Goal: Task Accomplishment & Management: Manage account settings

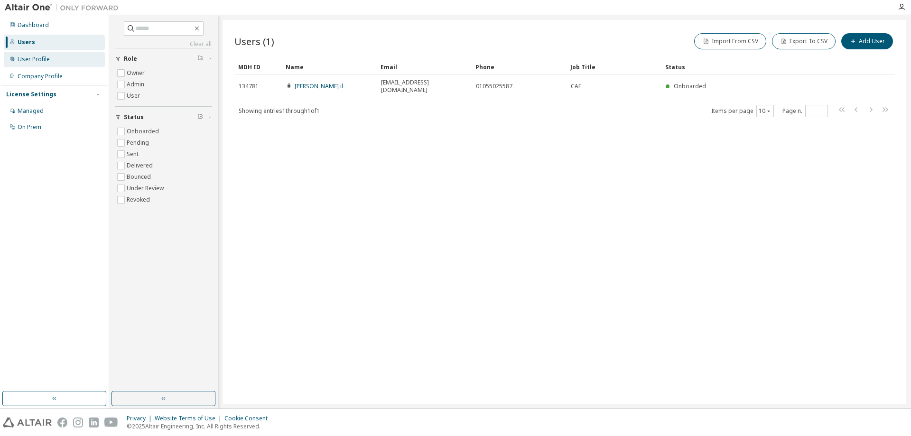
click at [36, 58] on div "User Profile" at bounding box center [34, 60] width 32 height 8
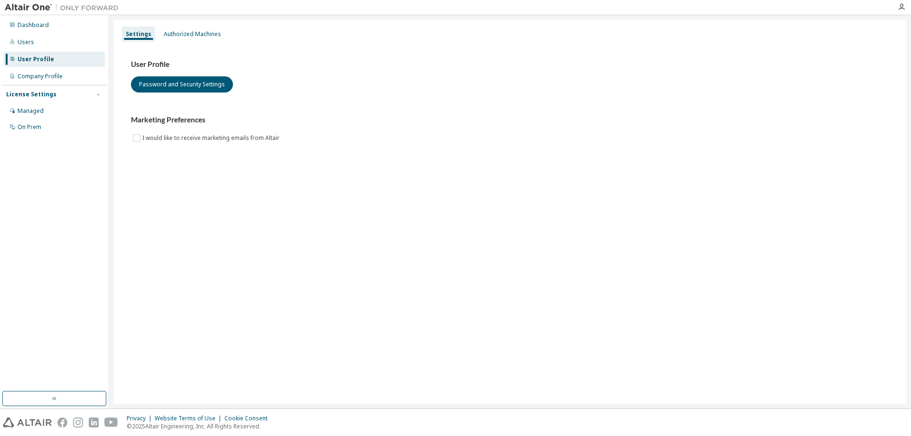
click at [584, 70] on div "User Profile Password and Security Settings" at bounding box center [510, 76] width 758 height 33
click at [177, 37] on div "Authorized Machines" at bounding box center [192, 34] width 57 height 8
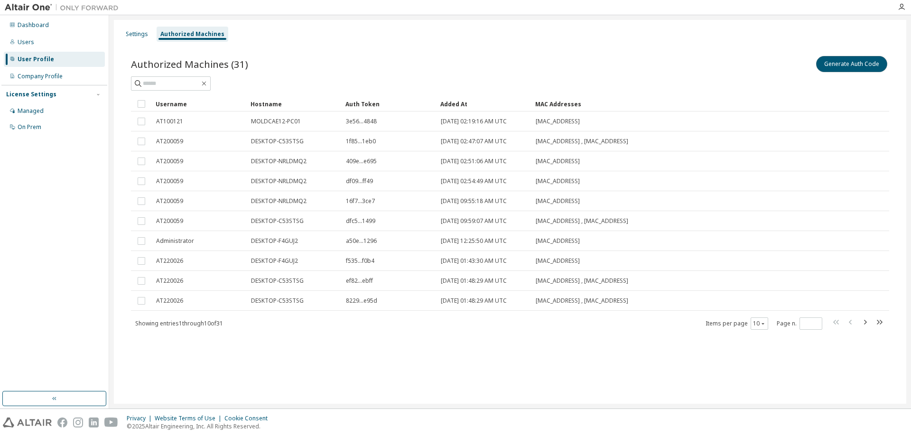
drag, startPoint x: 839, startPoint y: 62, endPoint x: 839, endPoint y: 71, distance: 9.0
click at [839, 62] on button "Generate Auth Code" at bounding box center [851, 64] width 71 height 16
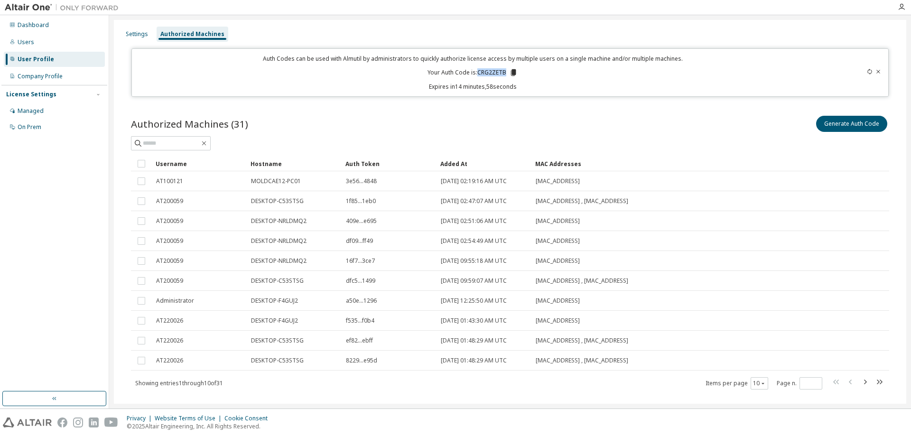
drag, startPoint x: 476, startPoint y: 73, endPoint x: 502, endPoint y: 72, distance: 26.1
click at [502, 72] on p "Your Auth Code is: CRG2ZETB" at bounding box center [472, 72] width 90 height 9
click at [467, 122] on div "Authorized Machines (31) Generate Auth Code" at bounding box center [510, 124] width 758 height 20
click at [488, 114] on div "Authorized Machines (31) Generate Auth Code" at bounding box center [510, 124] width 758 height 20
click at [32, 22] on div "Dashboard" at bounding box center [33, 25] width 31 height 8
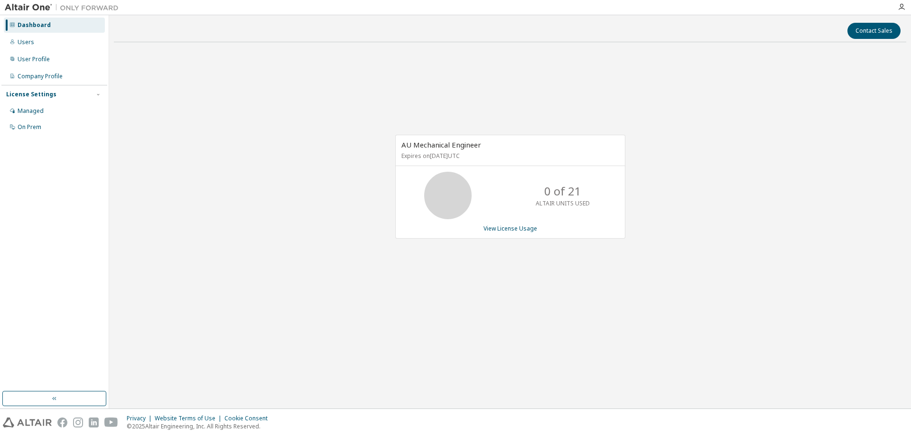
click at [33, 10] on img at bounding box center [64, 7] width 119 height 9
drag, startPoint x: 5, startPoint y: 0, endPoint x: 206, endPoint y: 124, distance: 236.6
click at [206, 124] on div "AU Mechanical Engineer Expires on September 16, 2025 UTC 0 of 21 ALTAIR UNITS U…" at bounding box center [510, 191] width 792 height 283
click at [65, 406] on div "Dashboard Users User Profile Company Profile License Settings Managed On Prem" at bounding box center [54, 211] width 109 height 393
click at [74, 399] on button "button" at bounding box center [54, 398] width 104 height 15
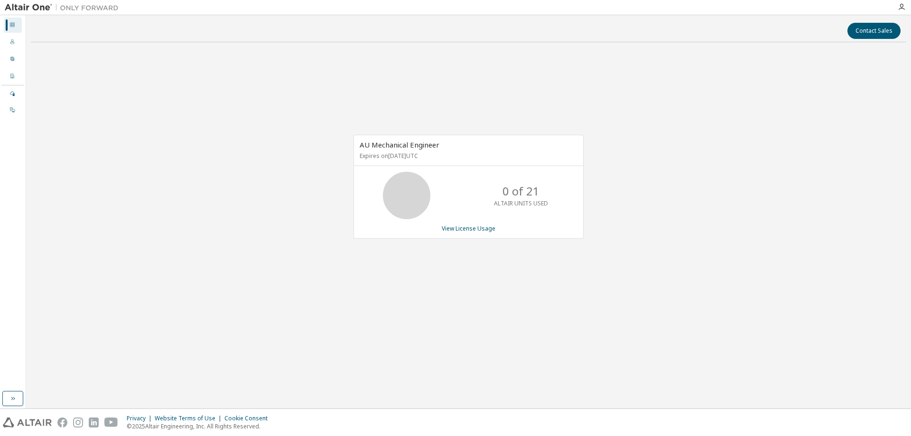
click at [305, 304] on div "AU Mechanical Engineer Expires on September 16, 2025 UTC 0 of 21 ALTAIR UNITS U…" at bounding box center [468, 191] width 875 height 283
drag, startPoint x: 41, startPoint y: 0, endPoint x: 662, endPoint y: 59, distance: 623.8
click at [611, 66] on div "AU Mechanical Engineer Expires on September 16, 2025 UTC 0 of 21 ALTAIR UNITS U…" at bounding box center [468, 191] width 875 height 283
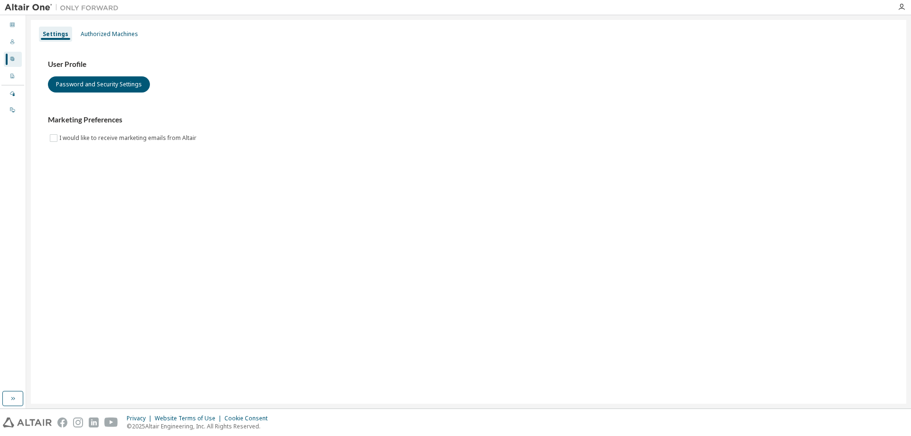
click at [740, 49] on div "User Profile Password and Security Settings Marketing Preferences I would like …" at bounding box center [469, 108] width 864 height 130
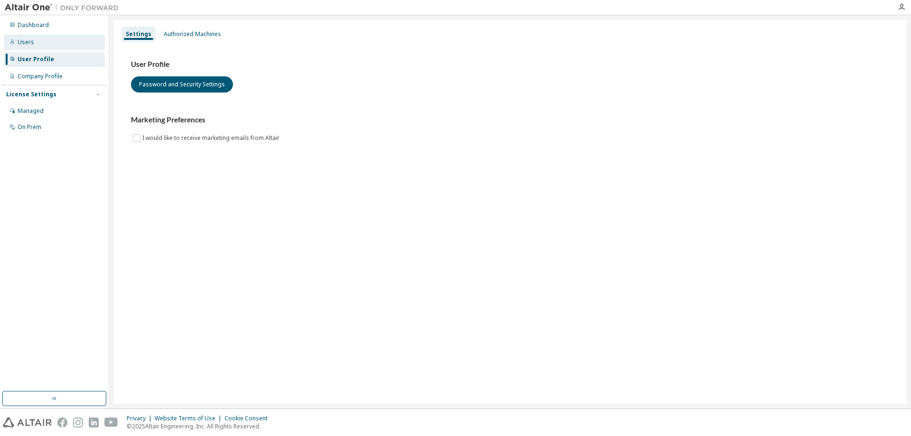
click at [56, 42] on div "Users" at bounding box center [54, 42] width 101 height 15
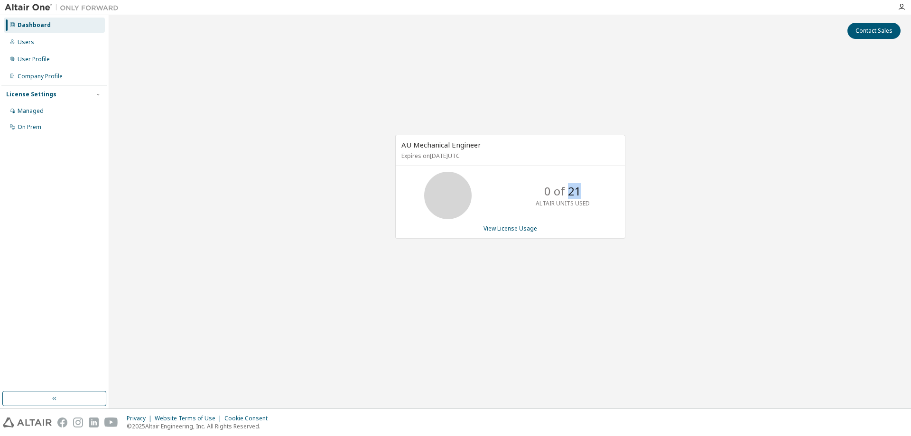
drag, startPoint x: 568, startPoint y: 192, endPoint x: 579, endPoint y: 192, distance: 10.9
click at [579, 192] on p "0 of 21" at bounding box center [562, 191] width 37 height 16
click at [458, 204] on icon at bounding box center [448, 196] width 24 height 24
click at [870, 34] on button "Contact Sales" at bounding box center [873, 31] width 53 height 16
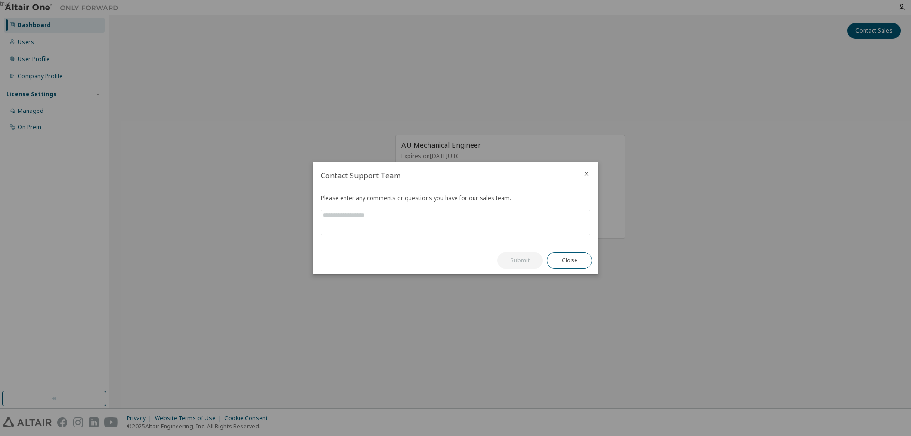
click at [582, 175] on div at bounding box center [586, 174] width 23 height 25
click at [587, 175] on icon "close" at bounding box center [587, 174] width 8 height 8
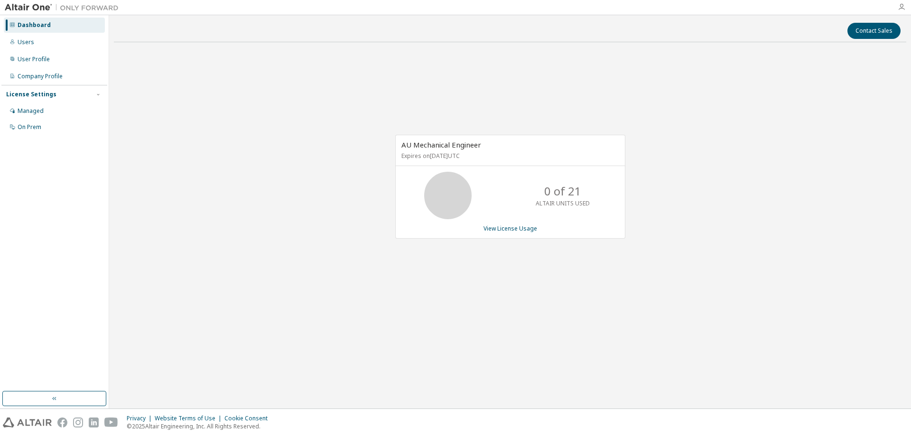
click at [899, 6] on icon "button" at bounding box center [902, 7] width 8 height 8
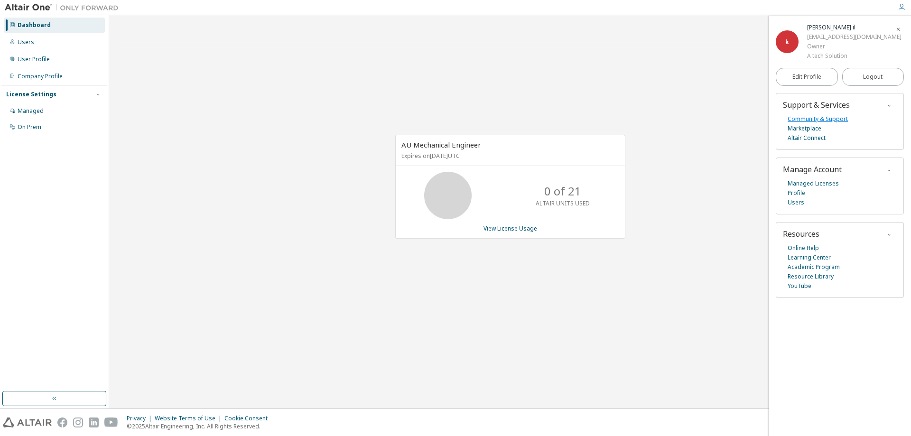
click at [825, 118] on link "Community & Support" at bounding box center [818, 118] width 60 height 9
click at [313, 143] on div "AU Mechanical Engineer Expires on [DATE] UTC 0 of 21 ALTAIR UNITS USED View Lic…" at bounding box center [510, 191] width 792 height 283
click at [61, 43] on div "Users" at bounding box center [54, 42] width 101 height 15
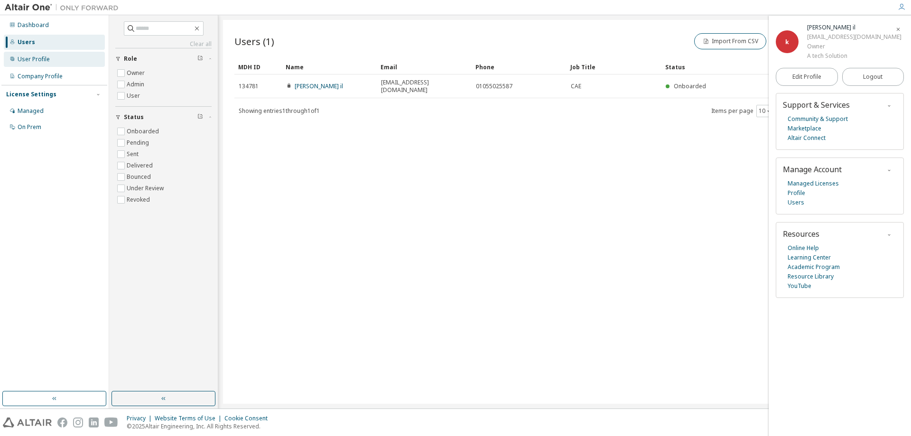
click at [45, 62] on div "User Profile" at bounding box center [34, 60] width 32 height 8
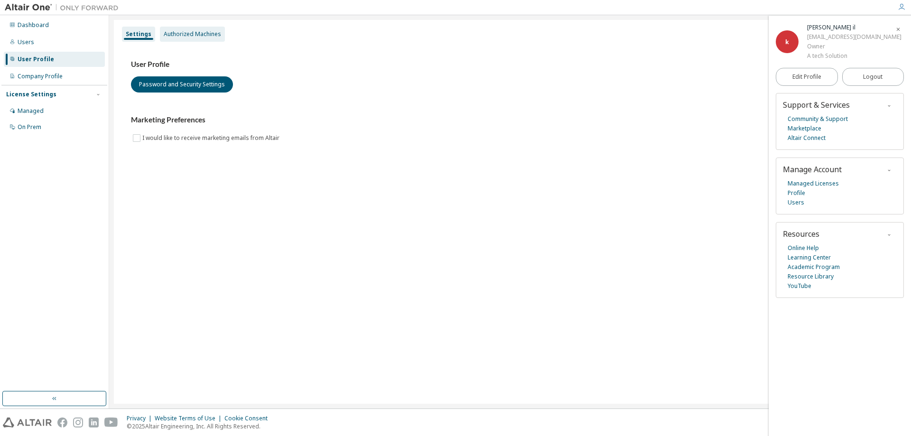
click at [195, 33] on div "Authorized Machines" at bounding box center [192, 34] width 57 height 8
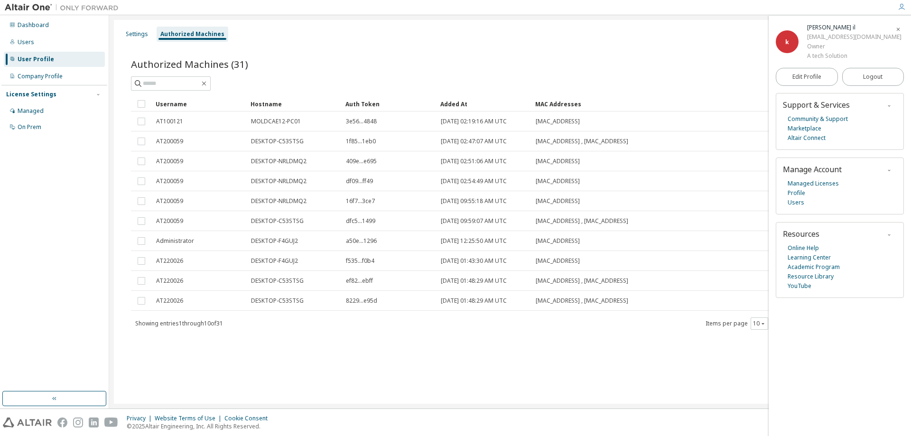
click at [896, 29] on icon "button" at bounding box center [898, 30] width 6 height 6
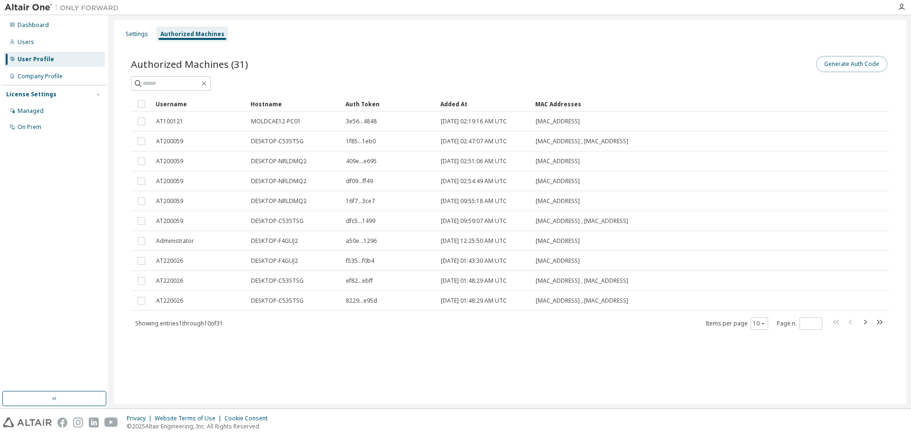
click at [865, 67] on button "Generate Auth Code" at bounding box center [851, 64] width 71 height 16
